Goal: Register for event/course

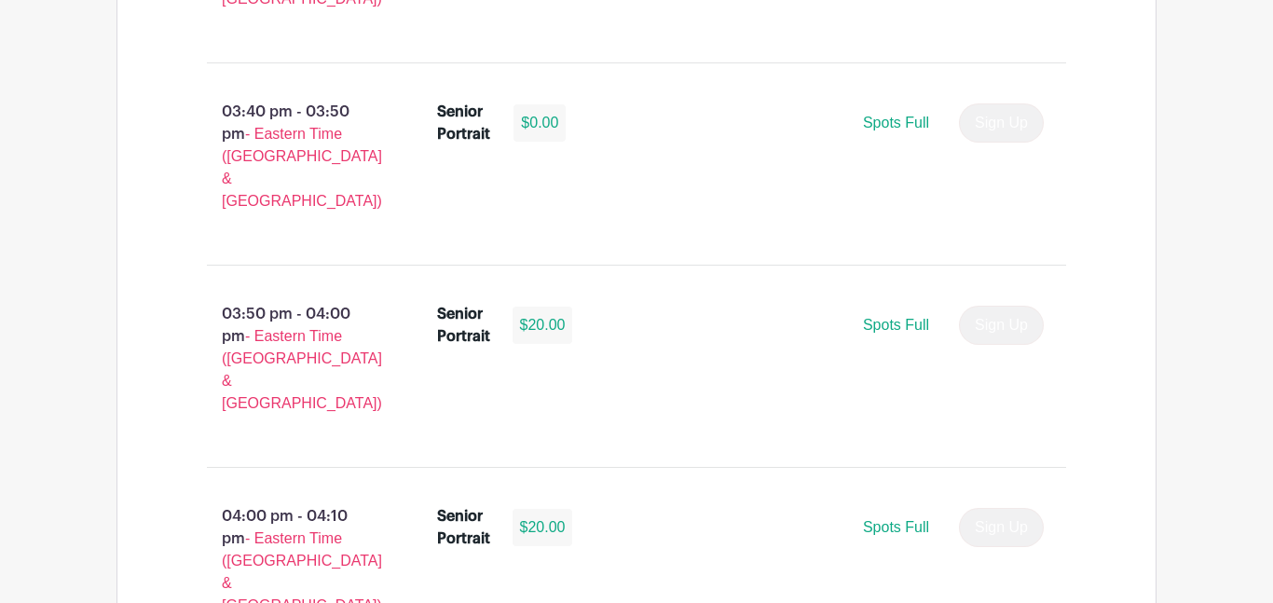
scroll to position [3459, 0]
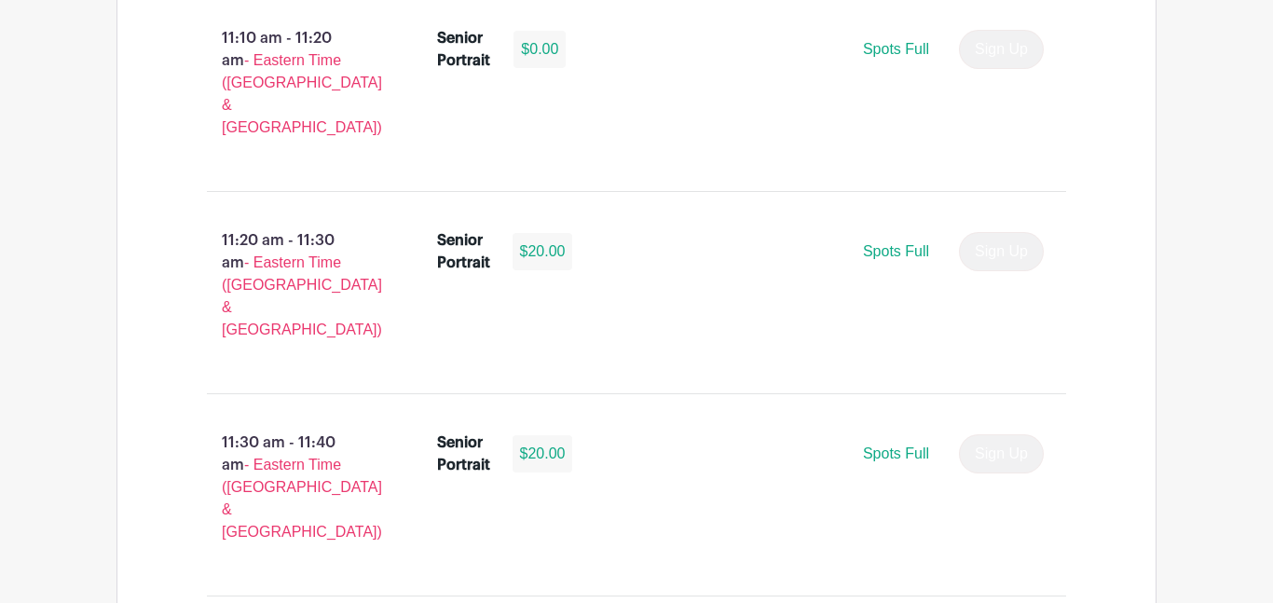
scroll to position [6110, 0]
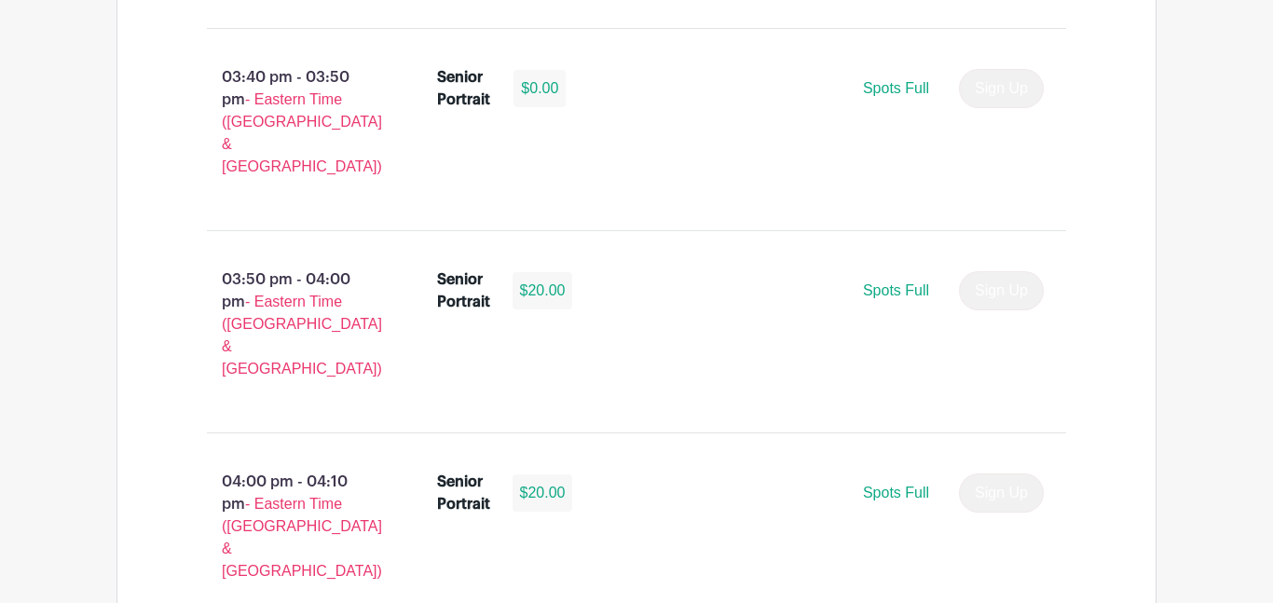
scroll to position [3461, 0]
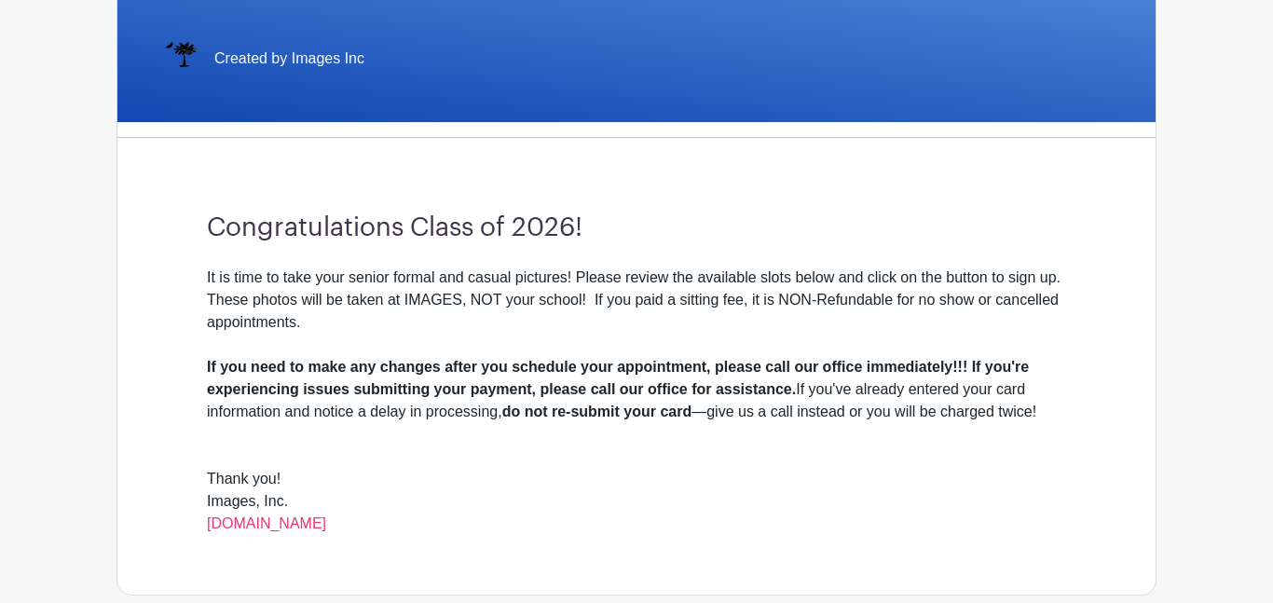
scroll to position [616, 0]
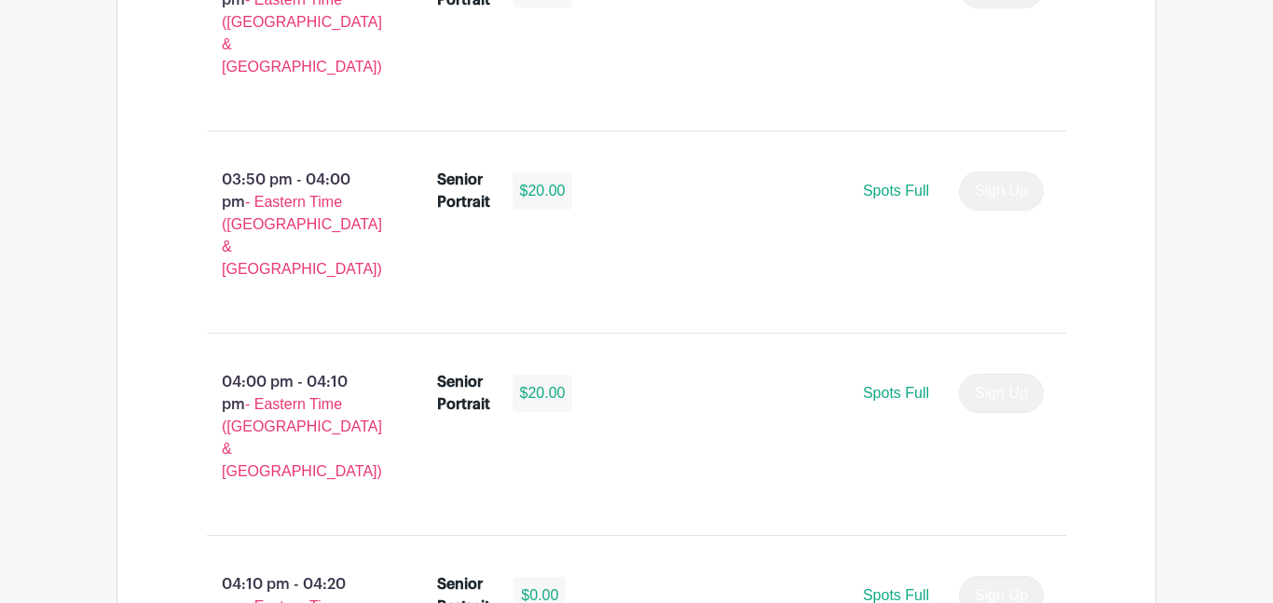
scroll to position [2950, 0]
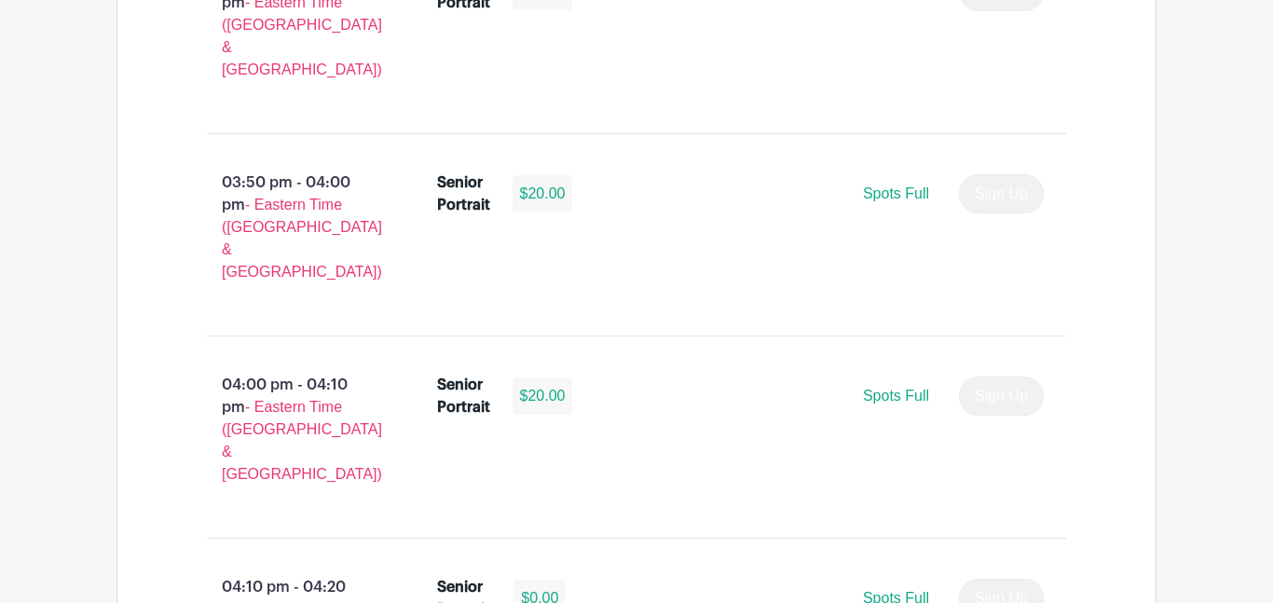
click at [882, 590] on span "Spots Full" at bounding box center [896, 598] width 66 height 16
click at [1025, 579] on div "Sign Up" at bounding box center [994, 598] width 100 height 39
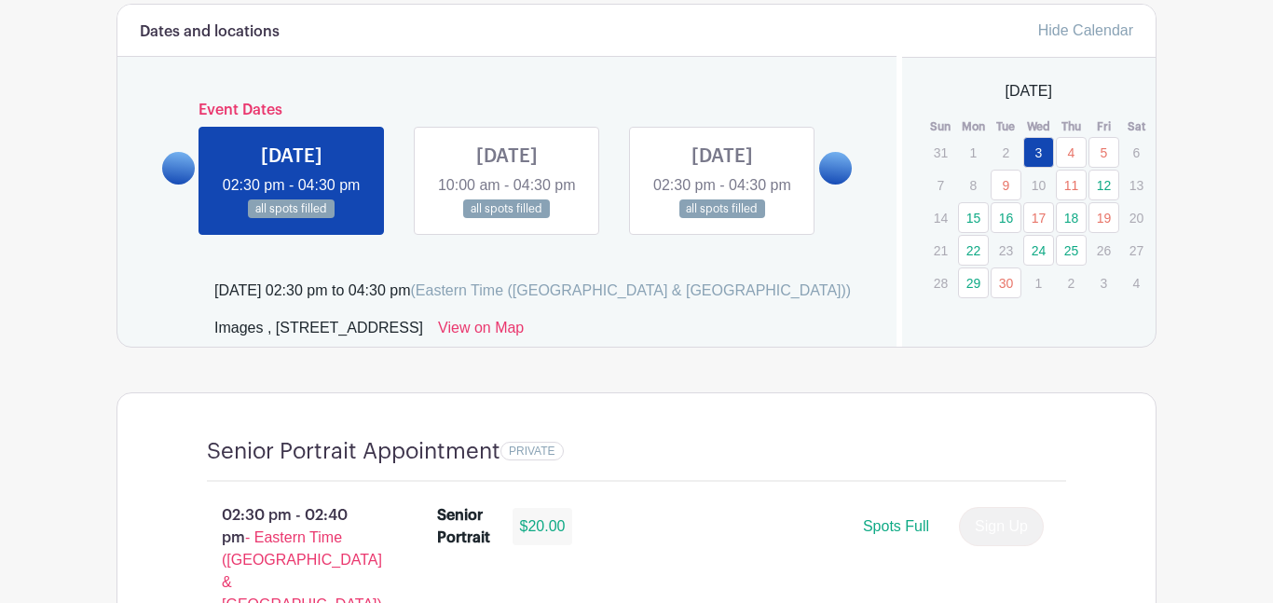
scroll to position [1010, 0]
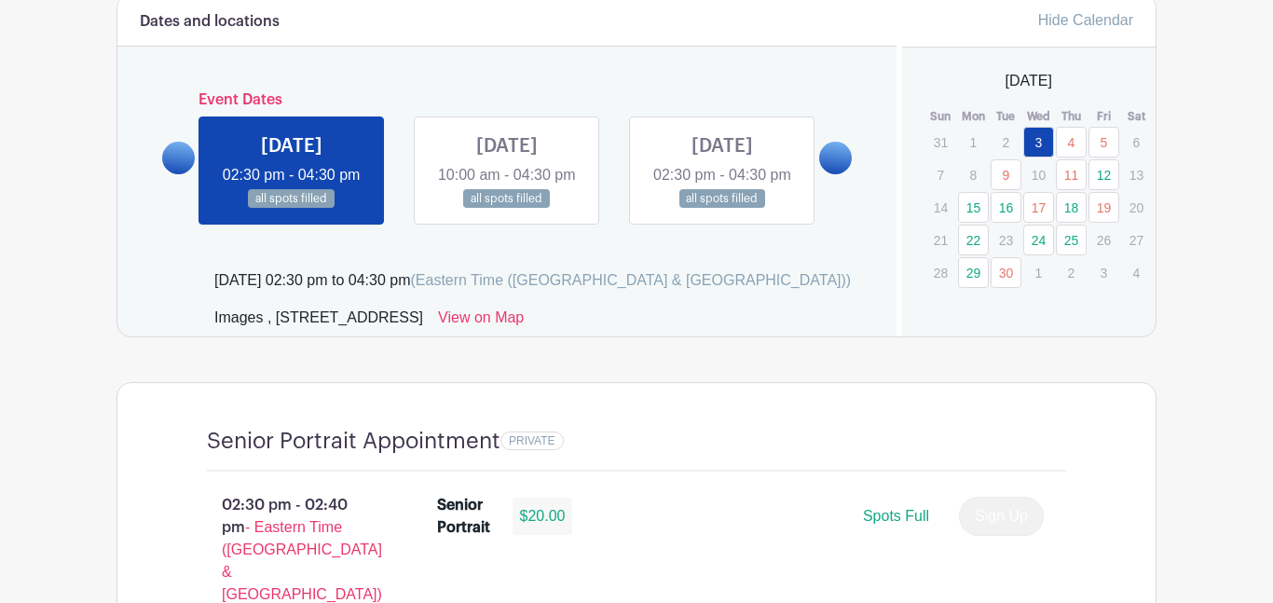
click at [1104, 178] on link "12" at bounding box center [1103, 174] width 31 height 31
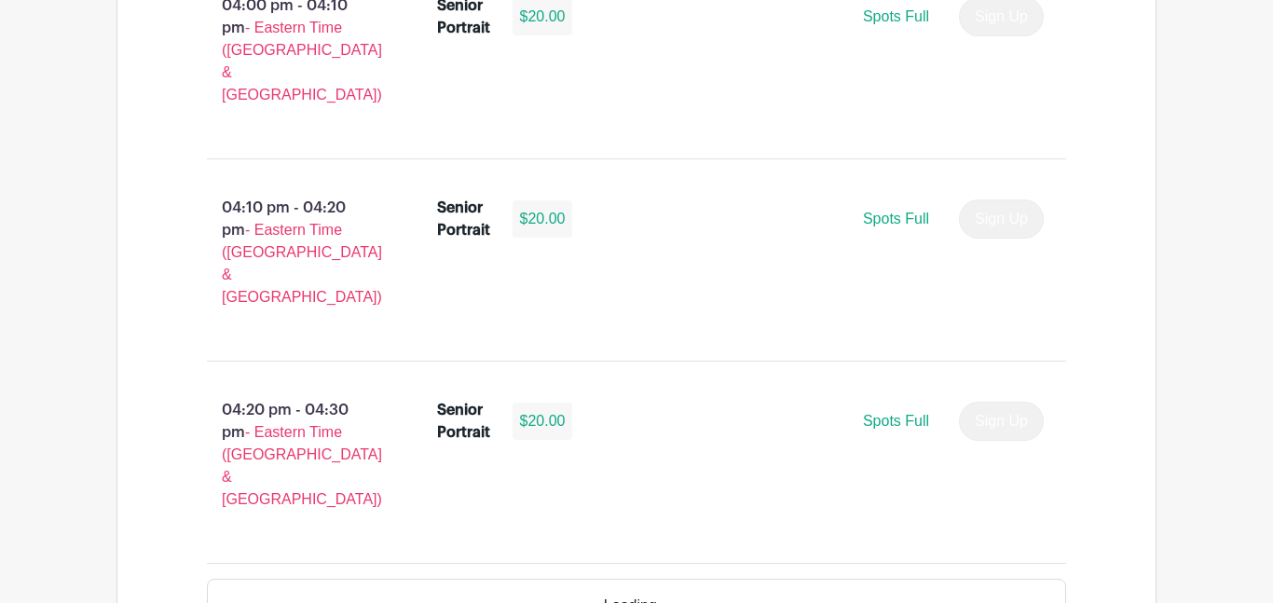
scroll to position [3301, 0]
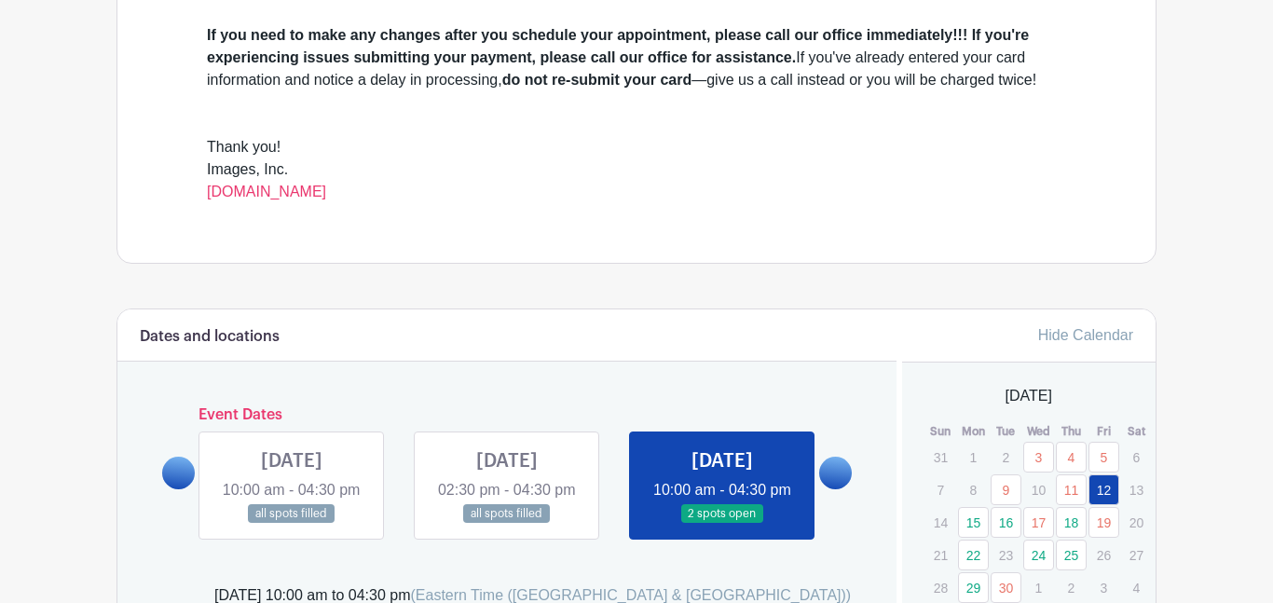
scroll to position [0, 0]
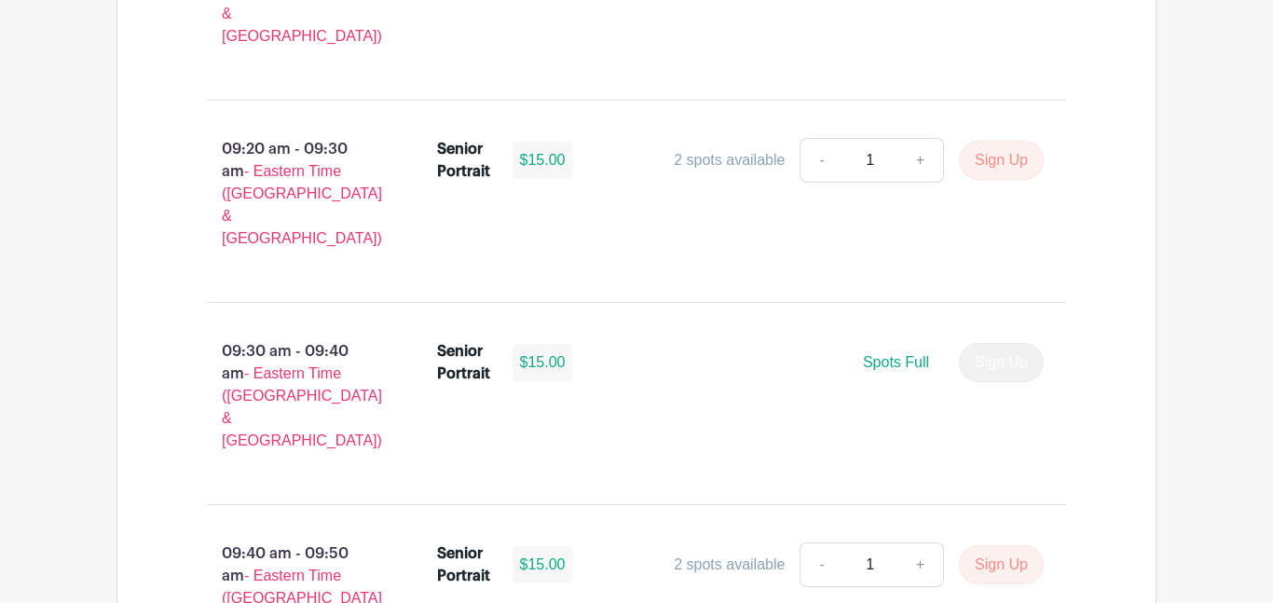
scroll to position [1902, 0]
click at [911, 353] on span "Spots Full" at bounding box center [896, 361] width 66 height 16
click at [936, 332] on div "Senior Portrait $15.00 Spots Full Sign Up" at bounding box center [752, 403] width 690 height 142
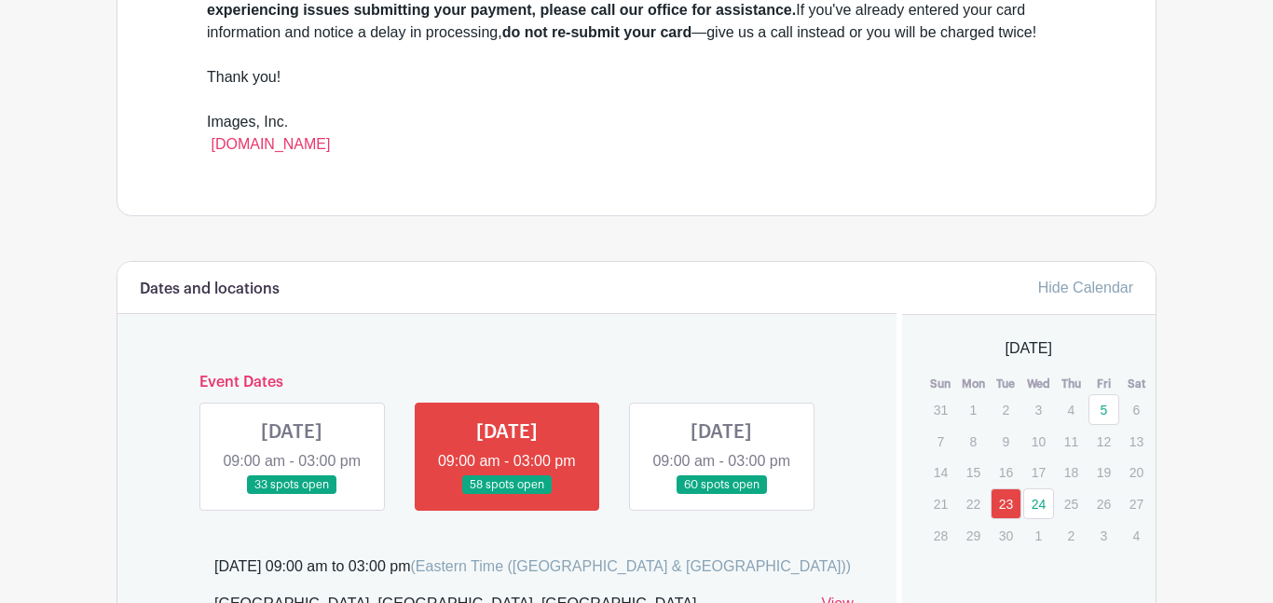
scroll to position [0, 0]
